Goal: Transaction & Acquisition: Purchase product/service

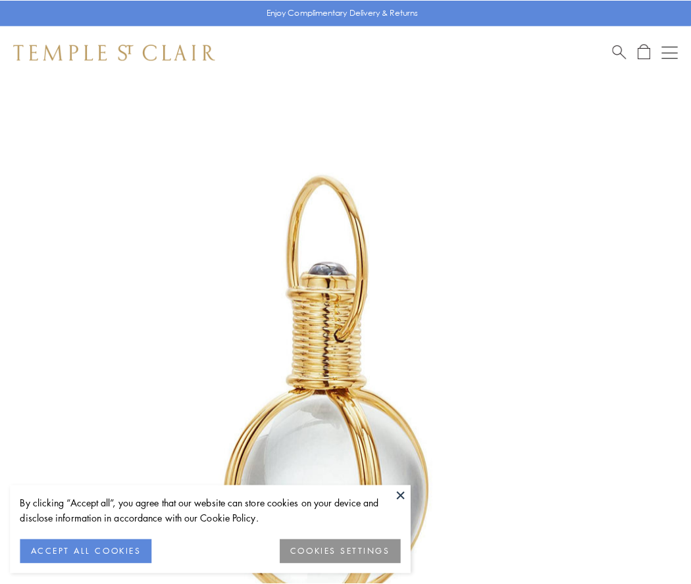
scroll to position [344, 0]
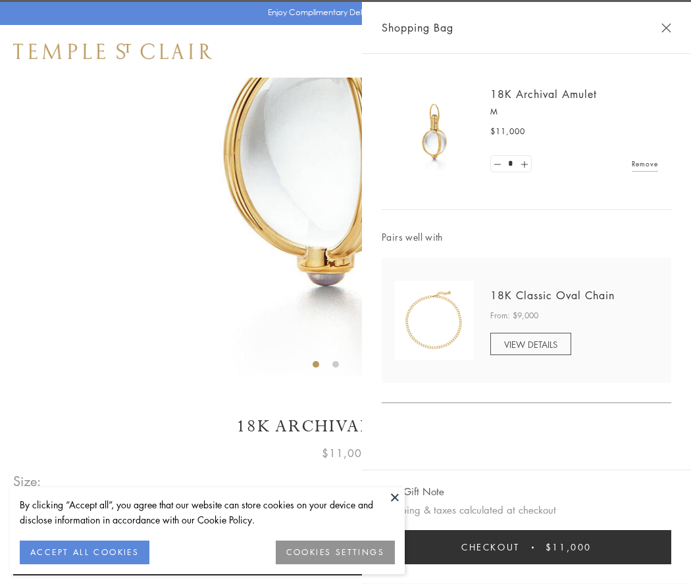
click at [526, 548] on button "Checkout $11,000" at bounding box center [527, 547] width 290 height 34
